Goal: Use online tool/utility: Utilize a website feature to perform a specific function

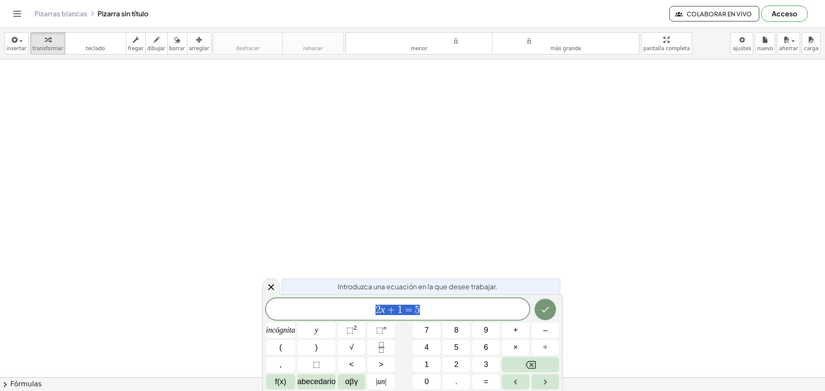
scroll to position [1, 0]
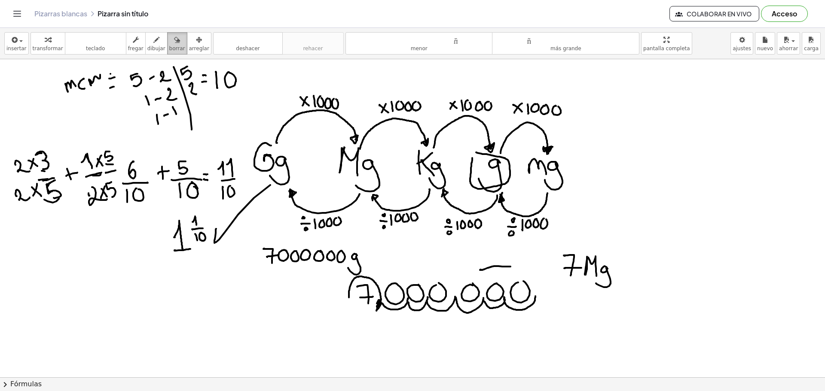
click at [169, 44] on div "button" at bounding box center [177, 39] width 16 height 10
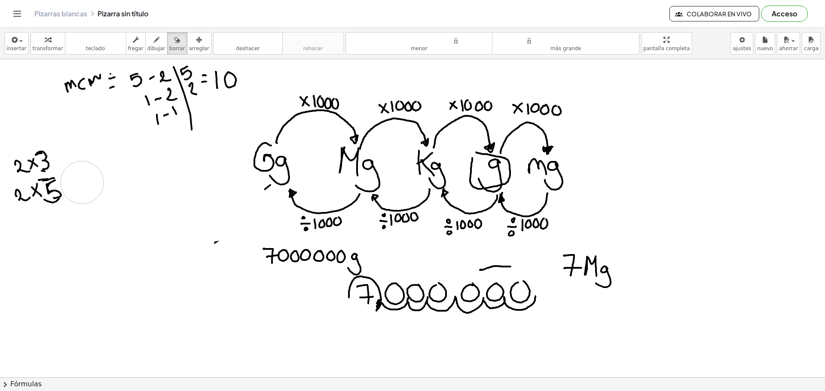
drag, startPoint x: 244, startPoint y: 198, endPoint x: 102, endPoint y: 189, distance: 142.4
drag, startPoint x: 159, startPoint y: 52, endPoint x: 158, endPoint y: 58, distance: 5.8
click at [167, 52] on button "borrar" at bounding box center [177, 43] width 20 height 22
drag, startPoint x: 29, startPoint y: 191, endPoint x: 33, endPoint y: 172, distance: 19.6
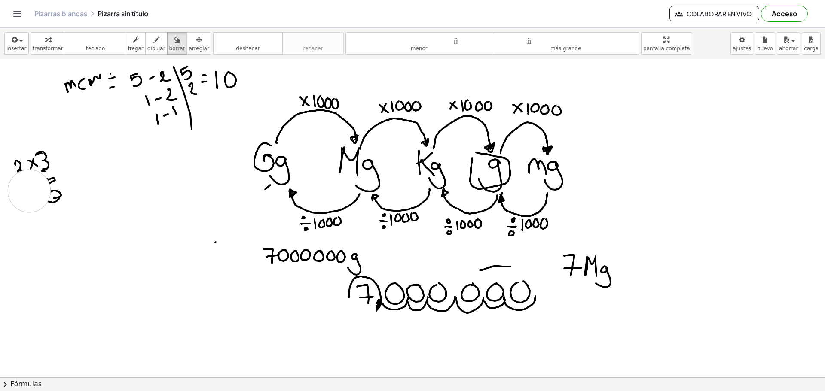
drag, startPoint x: 33, startPoint y: 172, endPoint x: 43, endPoint y: 141, distance: 32.7
drag, startPoint x: 43, startPoint y: 141, endPoint x: 46, endPoint y: 159, distance: 18.3
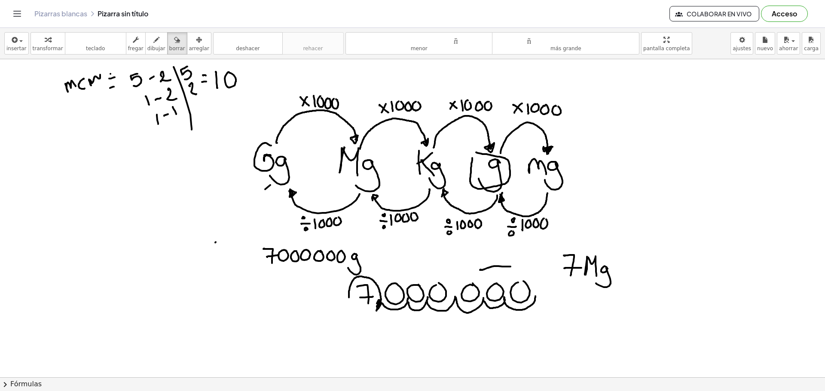
click at [147, 48] on font "dibujar" at bounding box center [156, 49] width 18 height 6
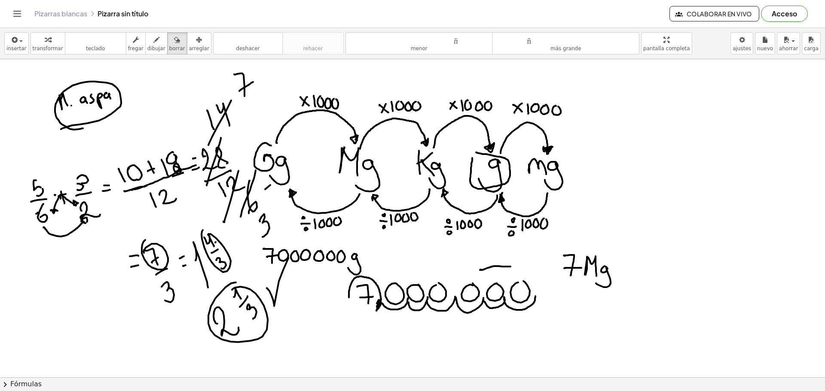
drag, startPoint x: 168, startPoint y: 38, endPoint x: 167, endPoint y: 79, distance: 40.4
click at [174, 38] on icon "button" at bounding box center [177, 40] width 6 height 10
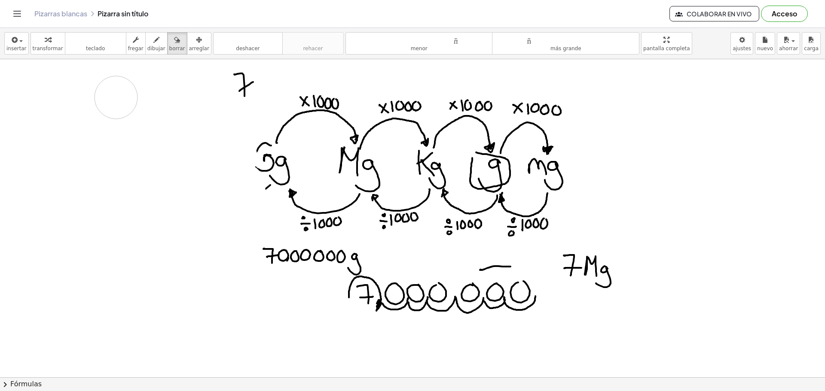
drag, startPoint x: 246, startPoint y: 316, endPoint x: 94, endPoint y: 114, distance: 252.4
